Goal: Contribute content: Contribute content

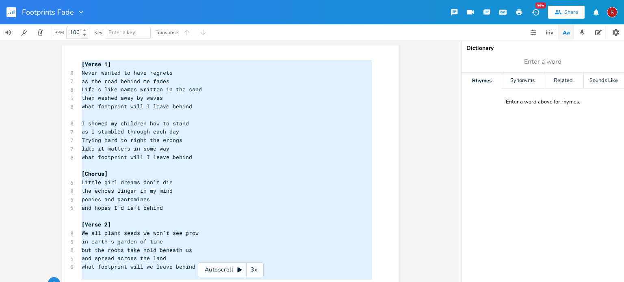
type textarea "[Verse 1] Never wanted to have regrets as the road behind me fades Life's like …"
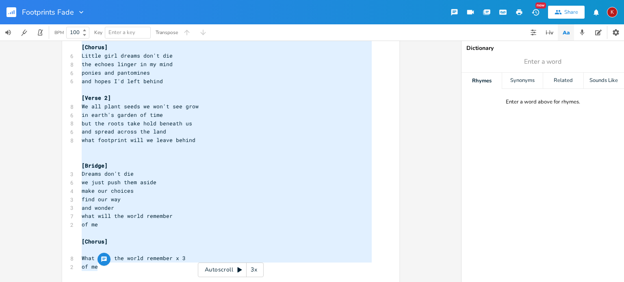
drag, startPoint x: 78, startPoint y: 65, endPoint x: 162, endPoint y: 290, distance: 240.0
click at [162, 282] on html "Footprints Fade New Share K BPM 100 Key Enter a key Transpose [Verse 1] Never w…" at bounding box center [312, 141] width 624 height 282
click at [304, 99] on pre "[Verse 2]" at bounding box center [226, 98] width 293 height 9
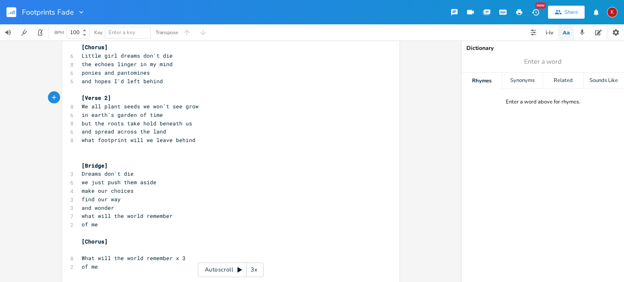
scroll to position [132, 0]
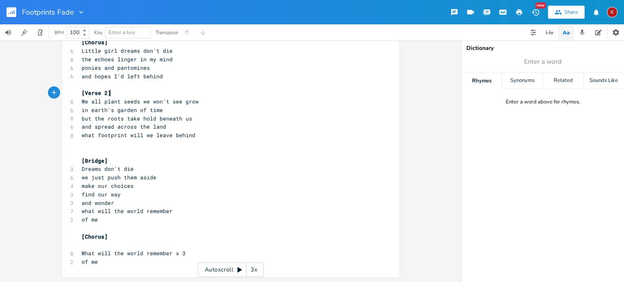
click at [97, 219] on pre "of me" at bounding box center [226, 220] width 293 height 9
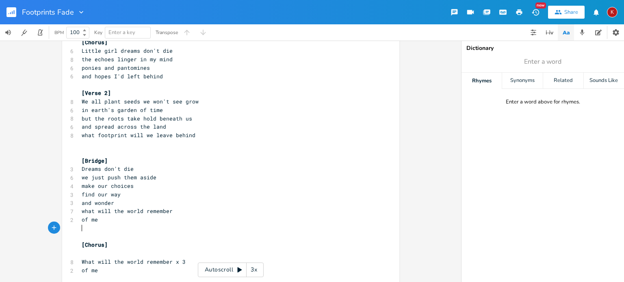
paste textarea "ill the world remember of me"
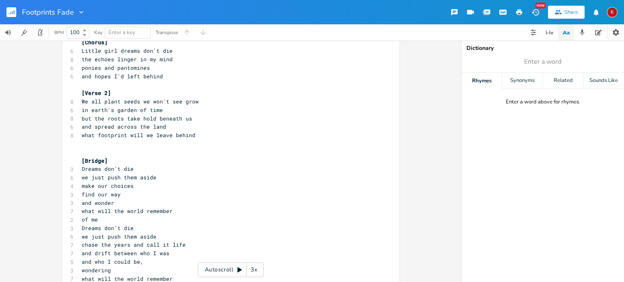
scroll to position [170, 0]
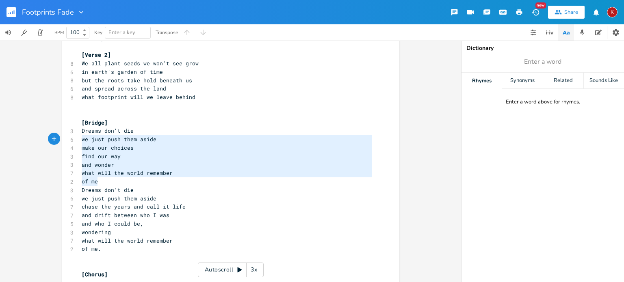
type textarea "Dreams don't die we just push them aside make our choices find our way and wond…"
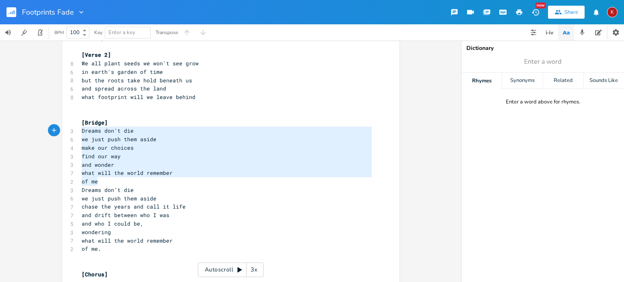
drag, startPoint x: 98, startPoint y: 179, endPoint x: 77, endPoint y: 133, distance: 50.5
click at [77, 133] on div "Dreams don't die we just push them aside make our choices find our way and wond…" at bounding box center [230, 96] width 337 height 440
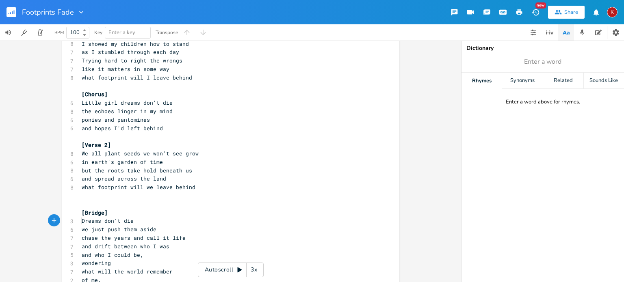
scroll to position [0, 0]
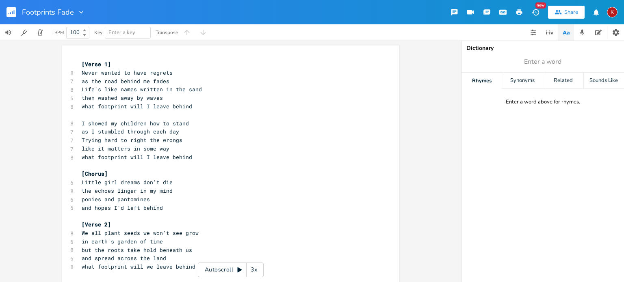
click at [101, 127] on pre "I showed my children how to stand" at bounding box center [226, 123] width 293 height 9
type textarea "taught"
click at [82, 199] on span "ponies and pantomines" at bounding box center [116, 199] width 68 height 7
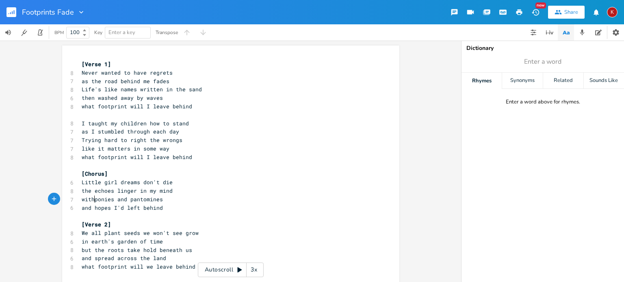
type textarea "with"
click at [114, 210] on span "and hopes I'd left behind" at bounding box center [122, 207] width 81 height 7
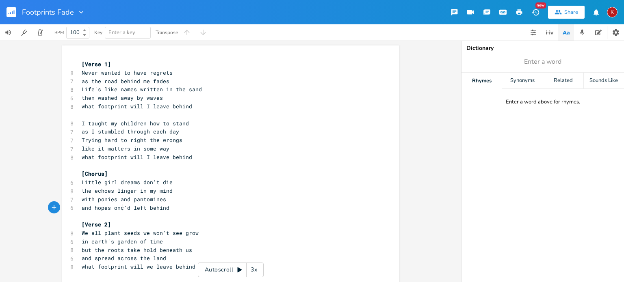
type textarea "once"
click at [91, 193] on span "the echoes linger in my mind" at bounding box center [127, 190] width 91 height 7
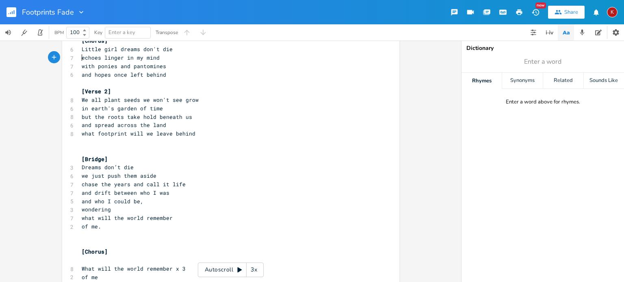
scroll to position [135, 0]
click at [93, 148] on pre "​" at bounding box center [226, 149] width 293 height 9
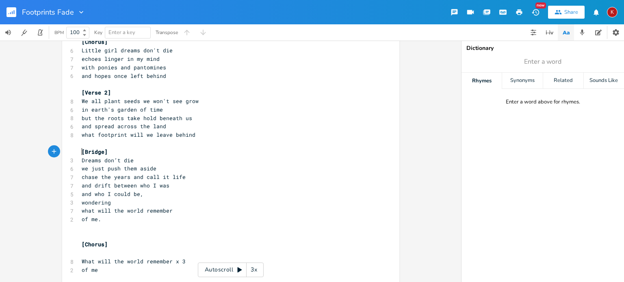
scroll to position [140, 0]
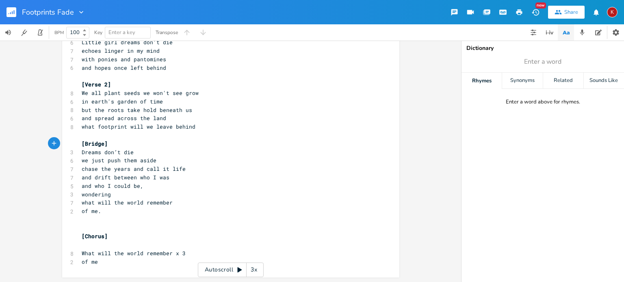
click at [80, 230] on pre "​" at bounding box center [226, 228] width 293 height 9
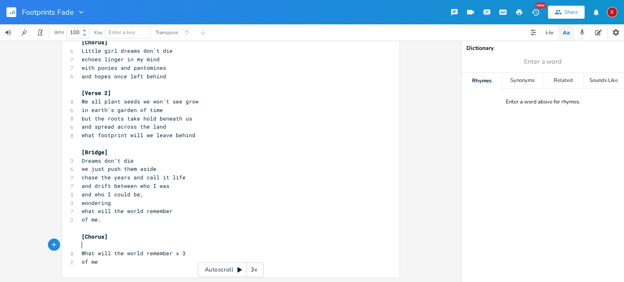
click at [80, 246] on pre "​" at bounding box center [226, 245] width 293 height 9
type textarea "[Chorus 2]"
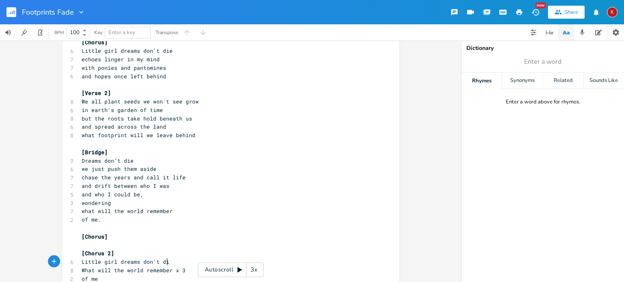
type textarea "Little girl dreams don't die"
type textarea "we just push them aside"
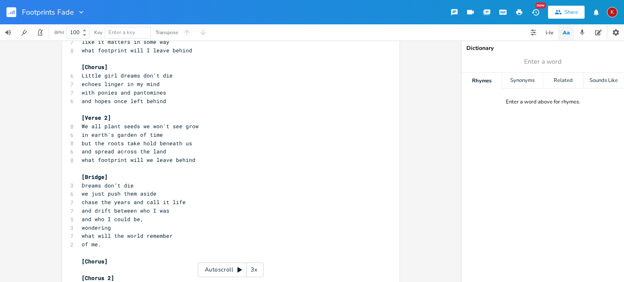
scroll to position [166, 0]
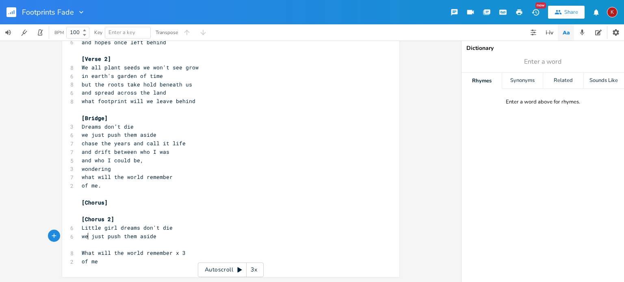
click at [84, 236] on span "we just push them aside" at bounding box center [119, 236] width 75 height 7
type textarea "we"
click at [84, 236] on span "we just push them aside" at bounding box center [119, 236] width 75 height 7
type textarea "echoes linger in my mid"
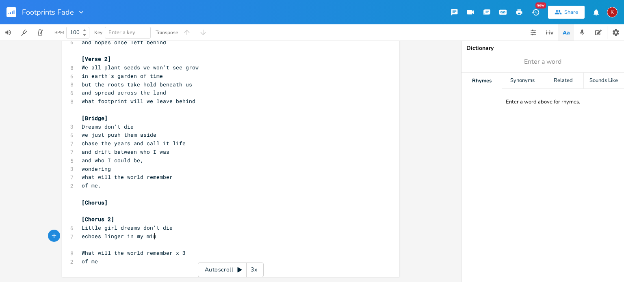
type textarea "nd"
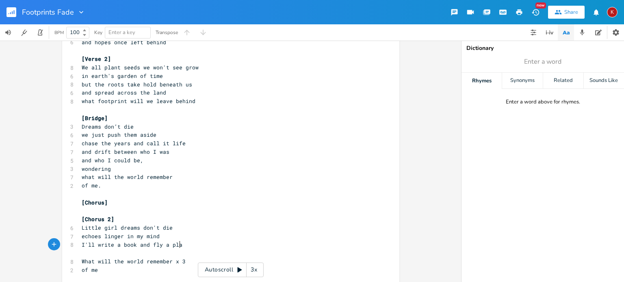
type textarea "I'll write a book and fly a plane"
type textarea "travel far and"
type input "plane"
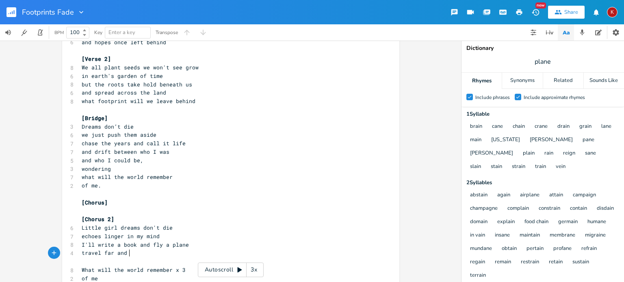
click at [132, 253] on pre "travel far and" at bounding box center [226, 253] width 293 height 9
type textarea "I'll"
click at [132, 252] on pre "travel far and" at bounding box center [226, 253] width 293 height 9
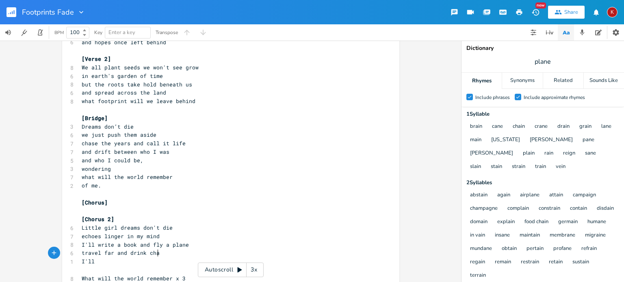
scroll to position [0, 26]
type textarea "drink champagne"
click at [101, 261] on pre "I'll" at bounding box center [226, 262] width 293 height 9
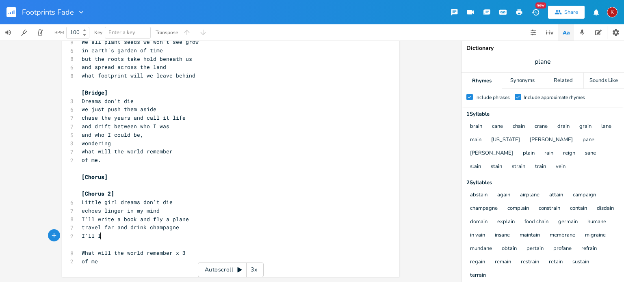
scroll to position [191, 0]
type textarea "laugh with friends"
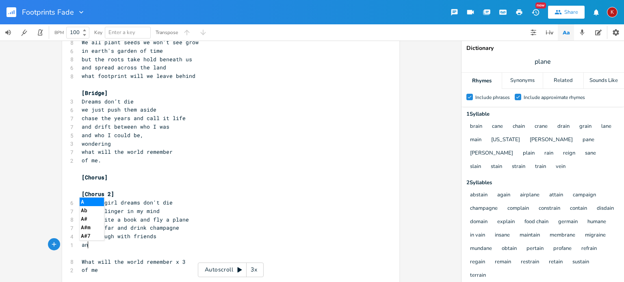
type textarea "and"
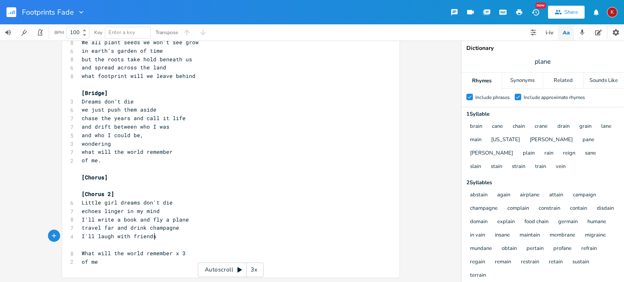
scroll to position [0, 2]
type textarea "love"
type textarea "and love real deep"
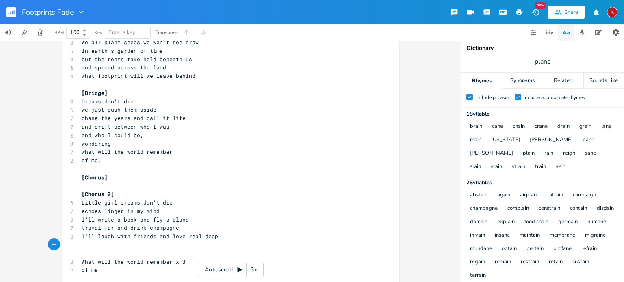
scroll to position [199, 0]
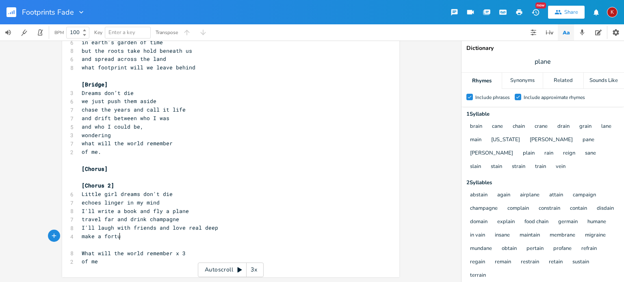
type textarea "make a fortune"
type textarea "my fortune,"
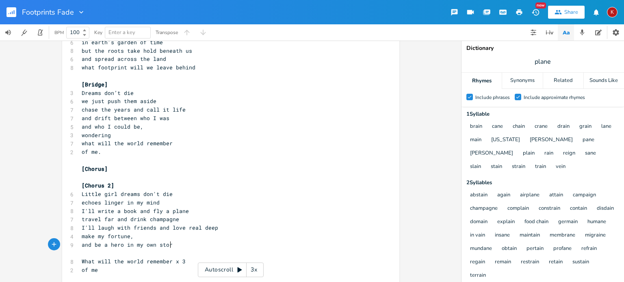
type textarea "and be a hero in my own story"
click at [144, 237] on pre "make my fortune," at bounding box center [226, 236] width 293 height 9
type textarea "save the workld"
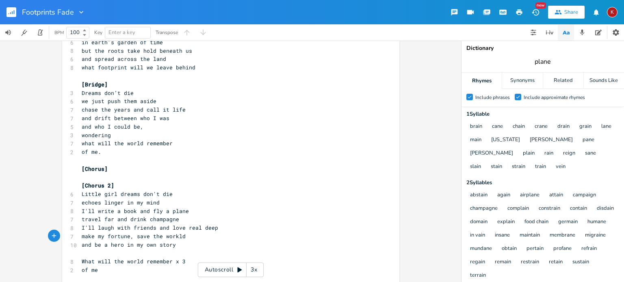
click at [543, 61] on input "plane" at bounding box center [543, 61] width 17 height 9
type input "deep"
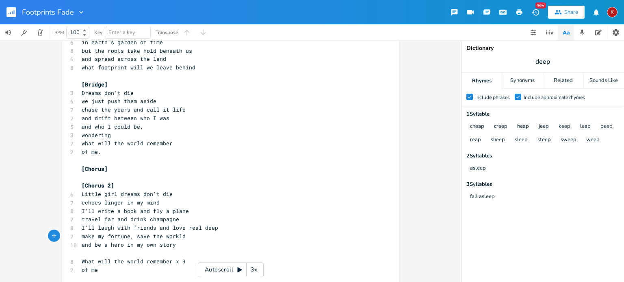
click at [184, 235] on pre "make my fortune, save the workld" at bounding box center [226, 236] width 293 height 9
type textarea "in my sklkee"
type textarea "leep"
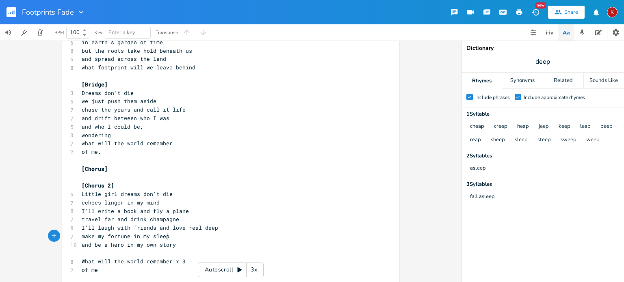
click at [161, 246] on span "and be a hero in my own story" at bounding box center [129, 244] width 94 height 7
type textarea "play"
type textarea "and see the wolr"
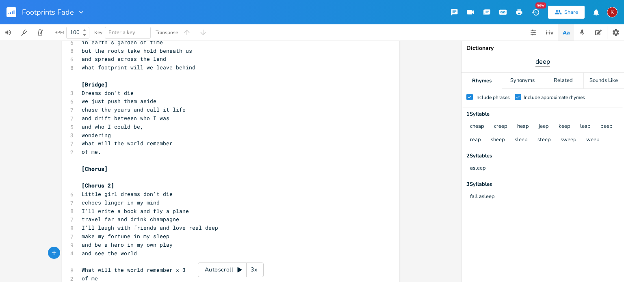
type textarea "rld"
type input "play"
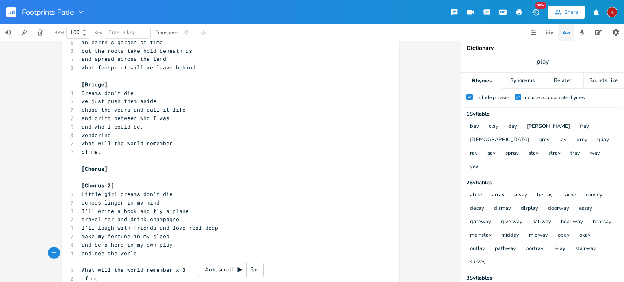
click at [148, 255] on pre "and see the world" at bounding box center [226, 253] width 293 height 9
type textarea "rise from it's"
type textarea "again"
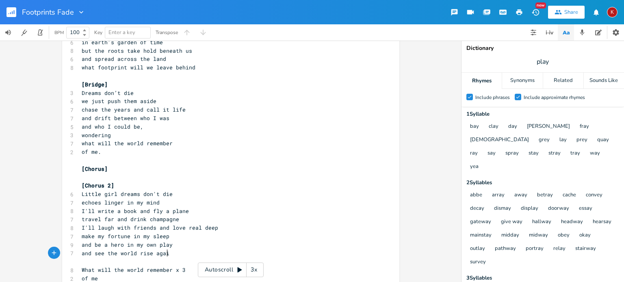
scroll to position [0, 13]
click at [123, 255] on span "and see the world rise again" at bounding box center [127, 253] width 91 height 7
type textarea "earth alive"
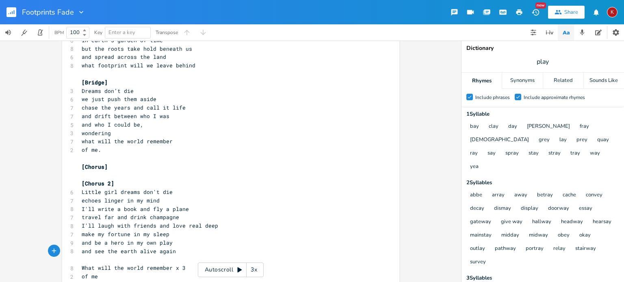
scroll to position [216, 0]
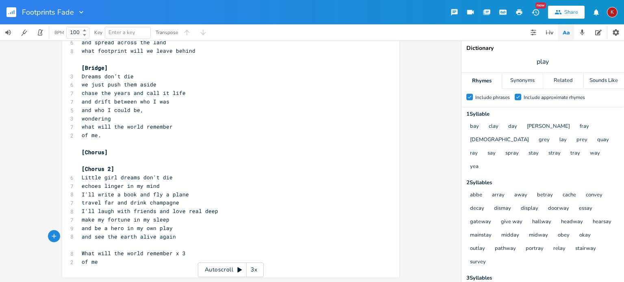
click at [83, 229] on span "and be a hero in my own play" at bounding box center [127, 228] width 91 height 7
type textarea "I'll"
click at [130, 228] on span "I'll be a hero in my own play" at bounding box center [129, 228] width 94 height 7
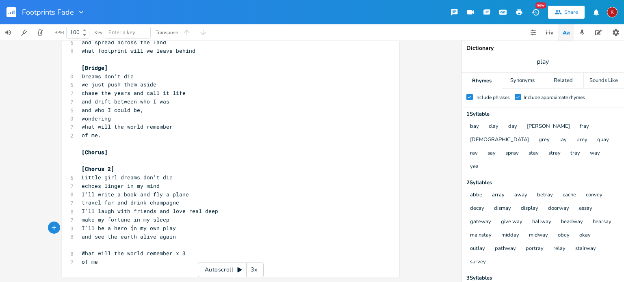
type textarea "in"
click at [130, 228] on span "I'll be a hero in my own play" at bounding box center [129, 228] width 94 height 7
click at [104, 230] on span "I'll be a hero in my own play" at bounding box center [129, 228] width 94 height 7
type textarea "the"
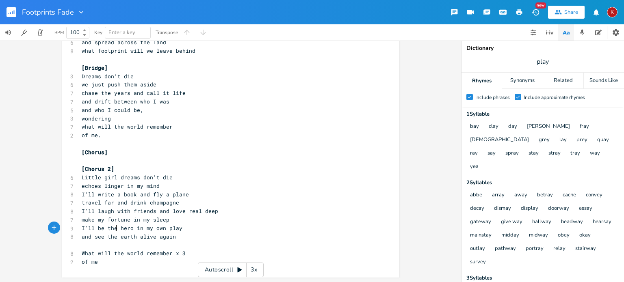
click at [83, 238] on span "and see the earth alive again" at bounding box center [129, 236] width 94 height 7
type textarea "watch"
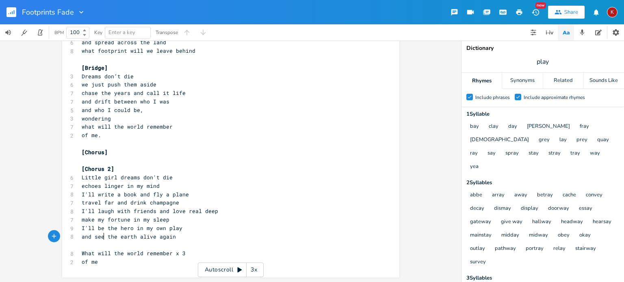
type textarea "and see"
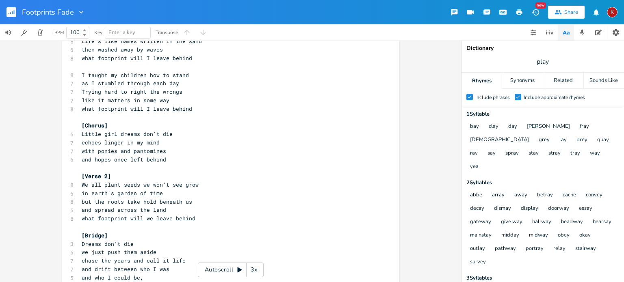
scroll to position [48, 0]
click at [95, 168] on pre "​" at bounding box center [226, 169] width 293 height 9
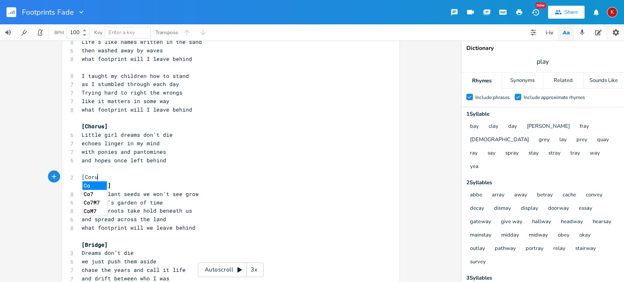
type textarea "[Corus"
type textarea "horus]\"
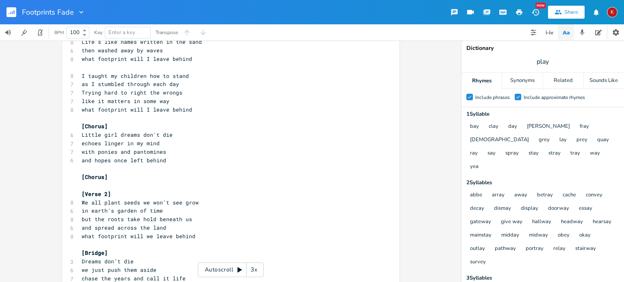
click at [77, 181] on div "x [Verse 1] 8 Never wanted to have regrets 7 as the road behind me fades 8 Life…" at bounding box center [230, 231] width 337 height 466
click at [169, 159] on pre "and hopes once left behind" at bounding box center [226, 160] width 293 height 9
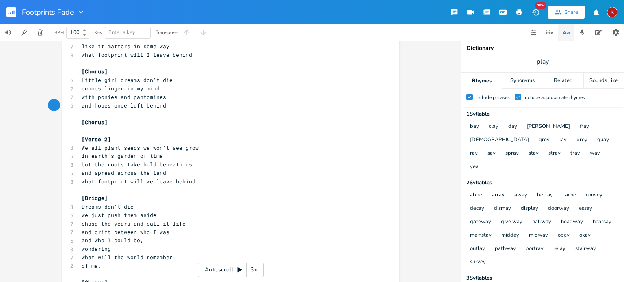
scroll to position [102, 0]
type textarea "[Chorus]"
drag, startPoint x: 110, startPoint y: 123, endPoint x: 69, endPoint y: 123, distance: 40.6
click at [69, 123] on div "[Chorus] x [Verse 1] 8 Never wanted to have regrets 7 as the road behind me fad…" at bounding box center [230, 176] width 337 height 466
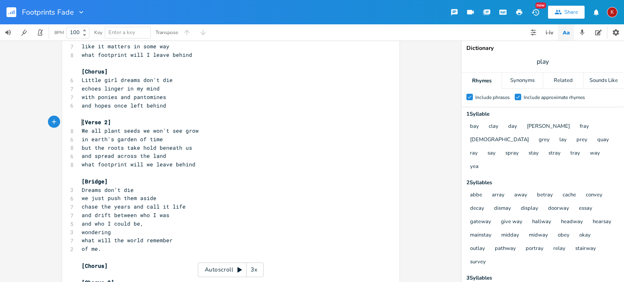
click at [94, 171] on pre "​" at bounding box center [226, 173] width 293 height 9
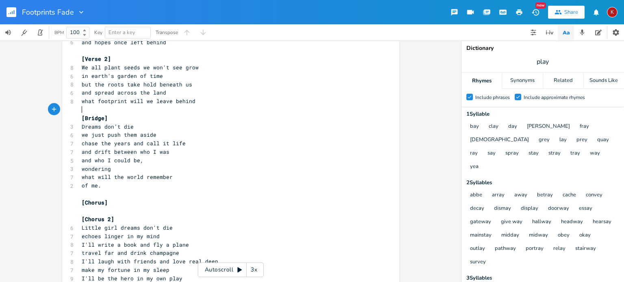
scroll to position [167, 0]
click at [335, 118] on pre "[Bridge]" at bounding box center [226, 117] width 293 height 9
type textarea "]"
click at [335, 118] on pre "[Bridge]" at bounding box center [226, 117] width 293 height 9
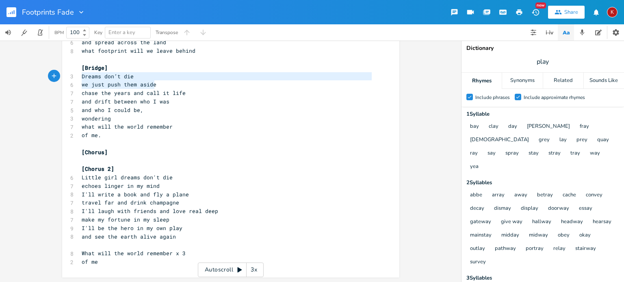
drag, startPoint x: 158, startPoint y: 84, endPoint x: 74, endPoint y: 78, distance: 84.7
click at [74, 78] on div "Dreams don’t die we just push them aside x [Verse 1] 8 Never wanted to have reg…" at bounding box center [230, 53] width 337 height 448
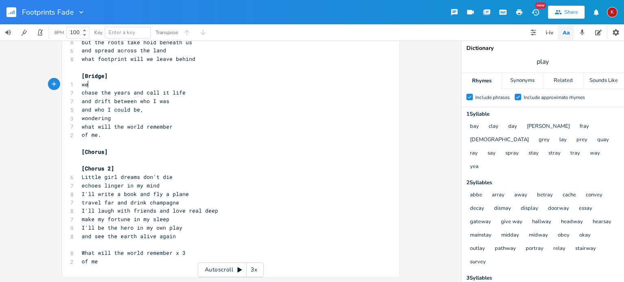
type textarea "we"
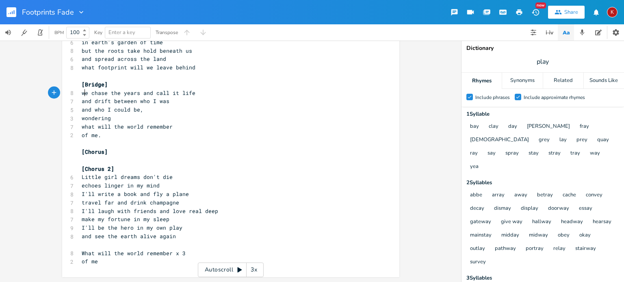
click at [82, 93] on span "we chase the years and call it life" at bounding box center [139, 92] width 114 height 7
type textarea "W"
click at [97, 220] on span "make my fortune in my sleep" at bounding box center [126, 219] width 88 height 7
type textarea "a"
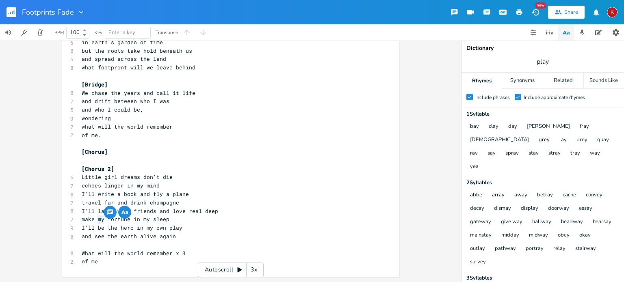
scroll to position [0, 2]
click at [213, 190] on pre "echoes linger in my mind" at bounding box center [226, 186] width 293 height 9
click at [118, 237] on span "and see the earth alive again" at bounding box center [129, 236] width 94 height 7
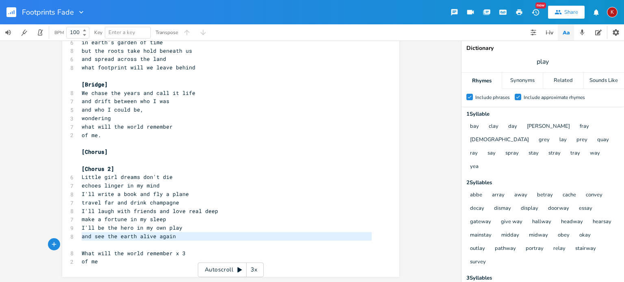
click at [118, 237] on span "and see the earth alive again" at bounding box center [129, 236] width 94 height 7
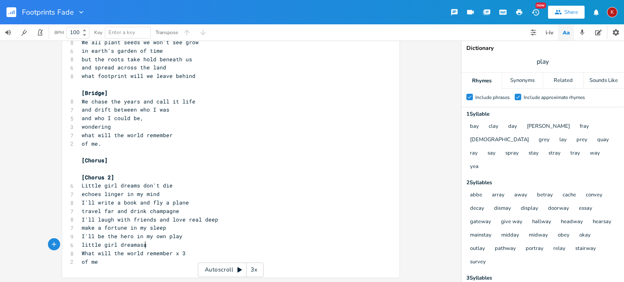
type textarea "little girl dreamasa"
type textarea "s don't go away"
drag, startPoint x: 117, startPoint y: 245, endPoint x: 73, endPoint y: 241, distance: 44.0
click at [73, 241] on div "little girl x [Verse 1] 8 Never wanted to have regrets 7 as the road behind me …" at bounding box center [230, 70] width 337 height 431
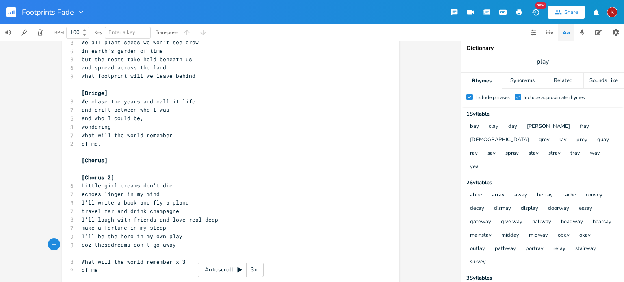
scroll to position [0, 24]
type textarea "coz these"
type textarea "coz"
click at [95, 236] on span "I'll be the hero in my own play" at bounding box center [132, 236] width 101 height 7
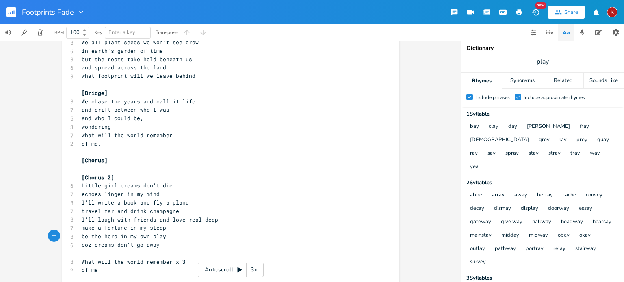
type textarea "B"
click at [119, 236] on span "Be the hero in my own play" at bounding box center [124, 236] width 84 height 7
type textarea "in"
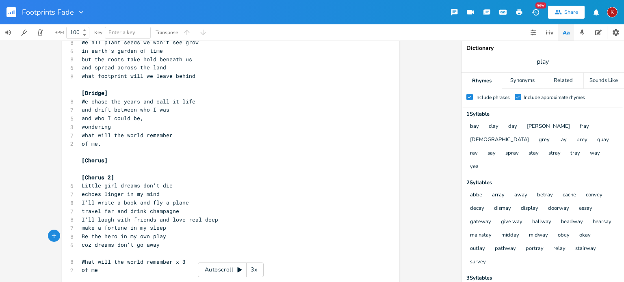
click at [119, 236] on span "Be the hero in my own play" at bounding box center [124, 236] width 84 height 7
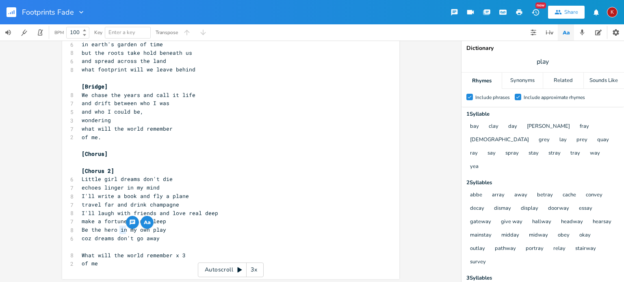
scroll to position [199, 0]
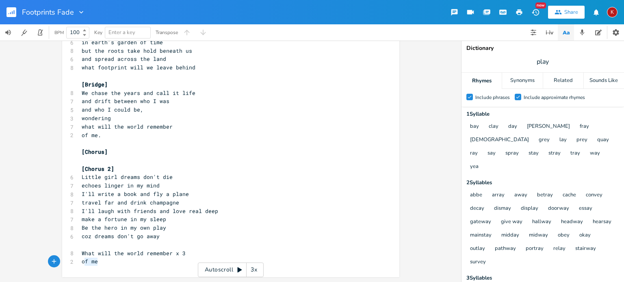
type textarea "What will the world remember x 3 of me"
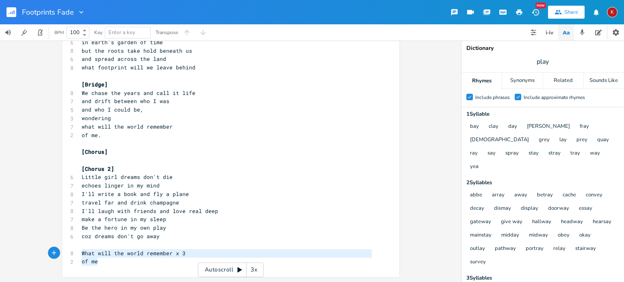
drag, startPoint x: 99, startPoint y: 263, endPoint x: 76, endPoint y: 254, distance: 24.4
click at [76, 254] on div "What will the world remember x 3 of me x [Verse 1] 8 Never wanted to have regre…" at bounding box center [230, 61] width 337 height 431
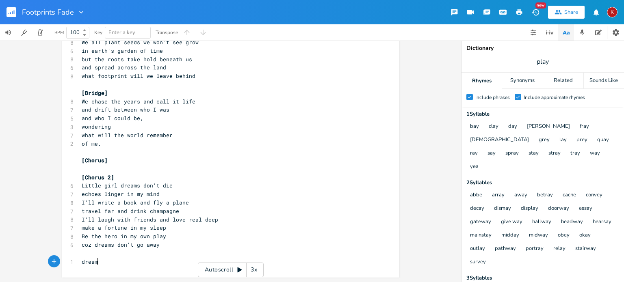
scroll to position [0, 17]
type textarea "dreams"
click at [82, 246] on span "coz dreams don't go away" at bounding box center [121, 244] width 78 height 7
type textarea "these"
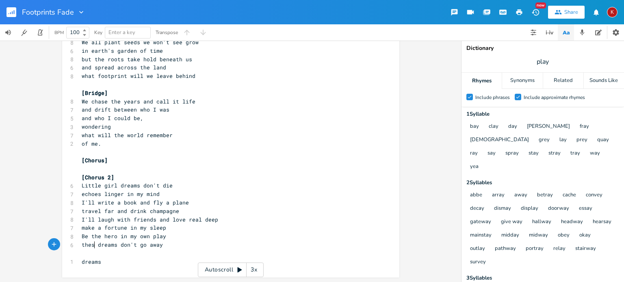
scroll to position [0, 13]
click at [127, 245] on span "these dreams don't go away" at bounding box center [124, 244] width 84 height 7
type textarea "never"
click at [141, 246] on span "these dreams never go away" at bounding box center [124, 244] width 84 height 7
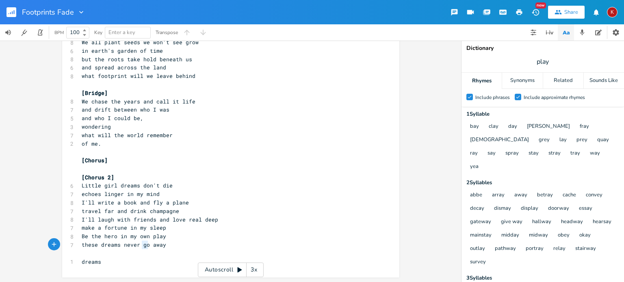
click at [141, 246] on span "these dreams never go away" at bounding box center [124, 244] width 84 height 7
type textarea "fade"
click at [112, 247] on span "these dreams never fade away" at bounding box center [127, 244] width 91 height 7
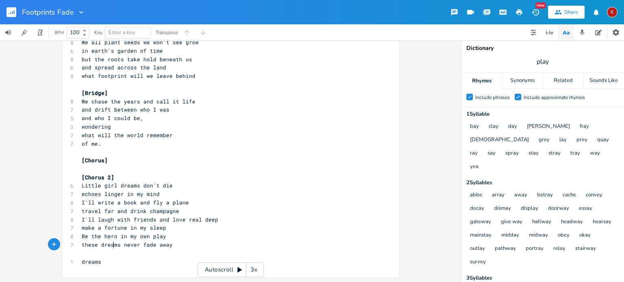
type textarea "these dreams never fade away"
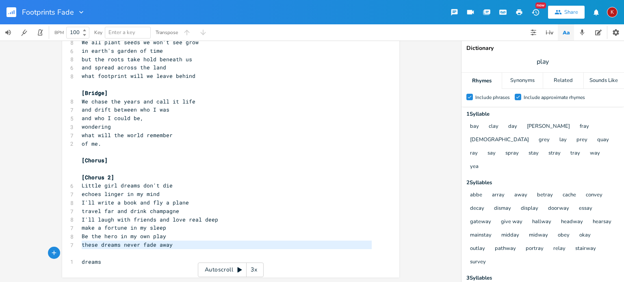
click at [112, 247] on span "these dreams never fade away" at bounding box center [127, 244] width 91 height 7
click at [91, 264] on span "dreams" at bounding box center [91, 261] width 19 height 7
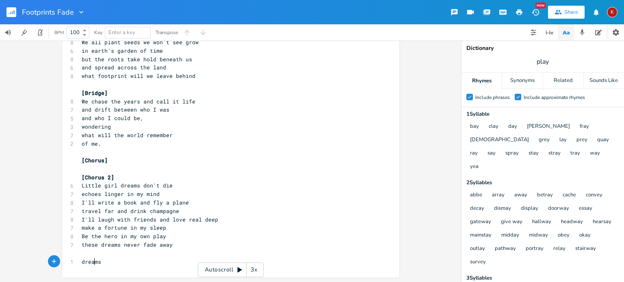
type textarea "dreams"
click at [91, 264] on span "dreams" at bounding box center [91, 261] width 19 height 7
click at [113, 264] on span "these dreams never fade away" at bounding box center [127, 261] width 91 height 7
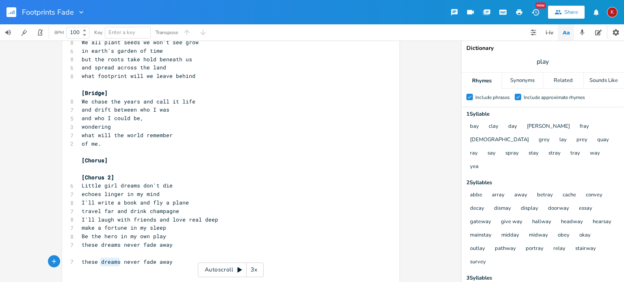
type textarea "these dreams never fade away"
click at [113, 264] on span "these dreams never fade away" at bounding box center [127, 261] width 91 height 7
click at [173, 248] on pre "these dreams never fade away" at bounding box center [226, 245] width 293 height 9
type textarea "x2"
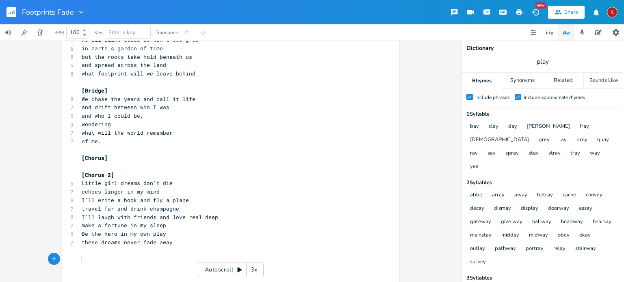
scroll to position [208, 0]
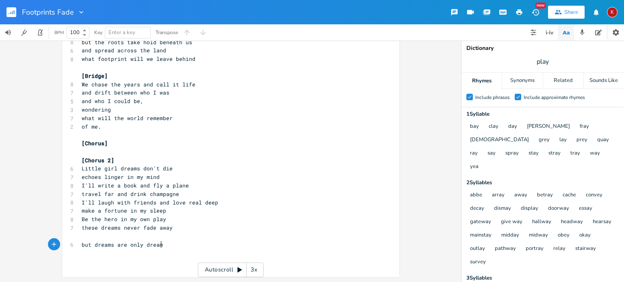
type textarea "but dreams are only dreams"
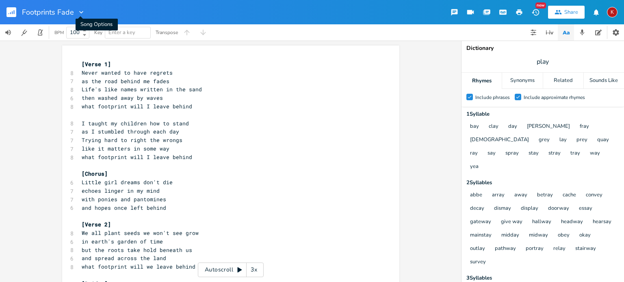
type textarea "what footprint will I leave behind"
click at [80, 11] on icon "button" at bounding box center [81, 12] width 8 height 8
click at [97, 23] on span "Edit Rename" at bounding box center [89, 23] width 26 height 6
click at [78, 13] on icon "button" at bounding box center [80, 12] width 8 height 8
click at [84, 21] on span "Edit Rename" at bounding box center [89, 23] width 26 height 6
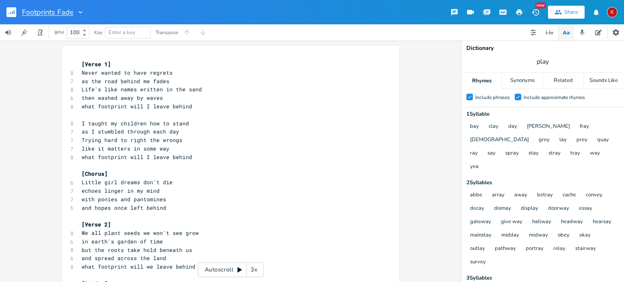
click at [58, 11] on input "Footprints Fade" at bounding box center [47, 12] width 51 height 7
type input "Footprints"
click at [158, 9] on div "Footprints New Share K" at bounding box center [312, 12] width 624 height 24
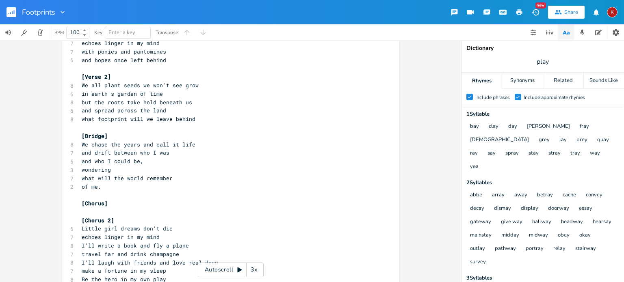
scroll to position [150, 0]
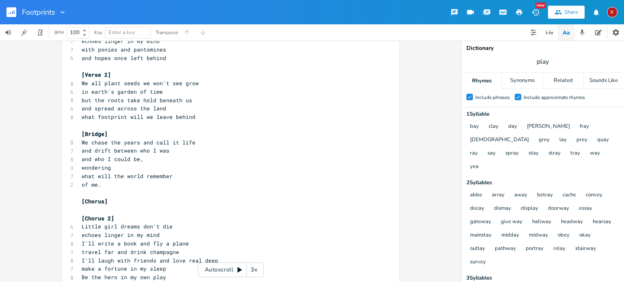
click at [519, 9] on icon "button" at bounding box center [518, 12] width 7 height 7
